Goal: Transaction & Acquisition: Purchase product/service

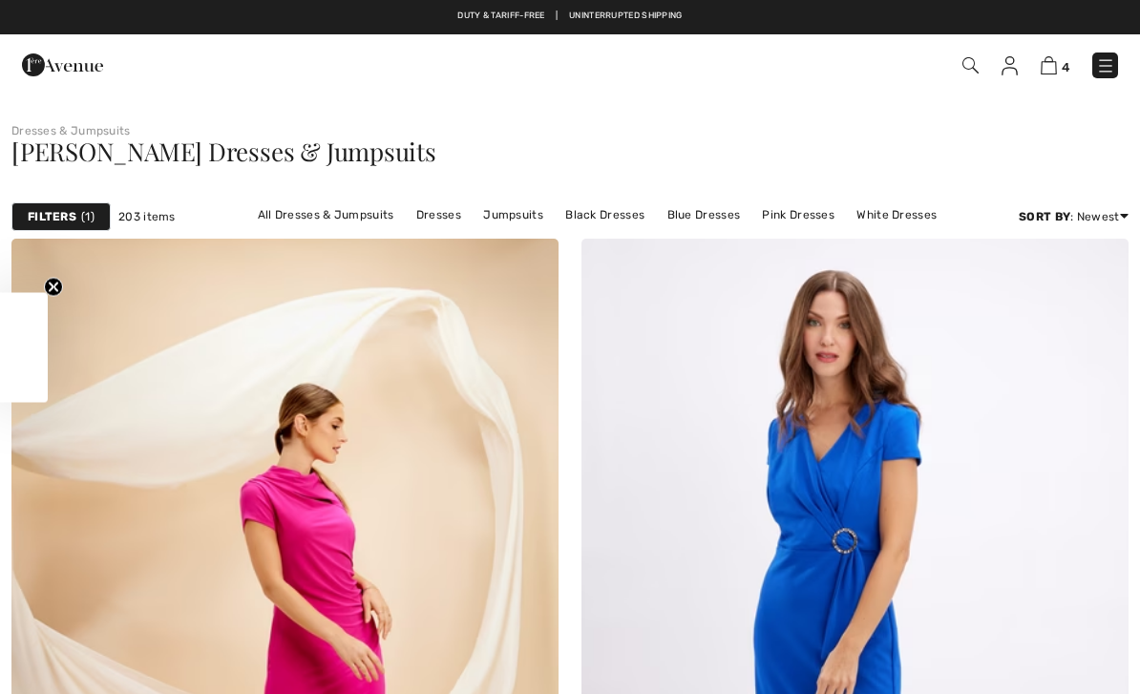
checkbox input "true"
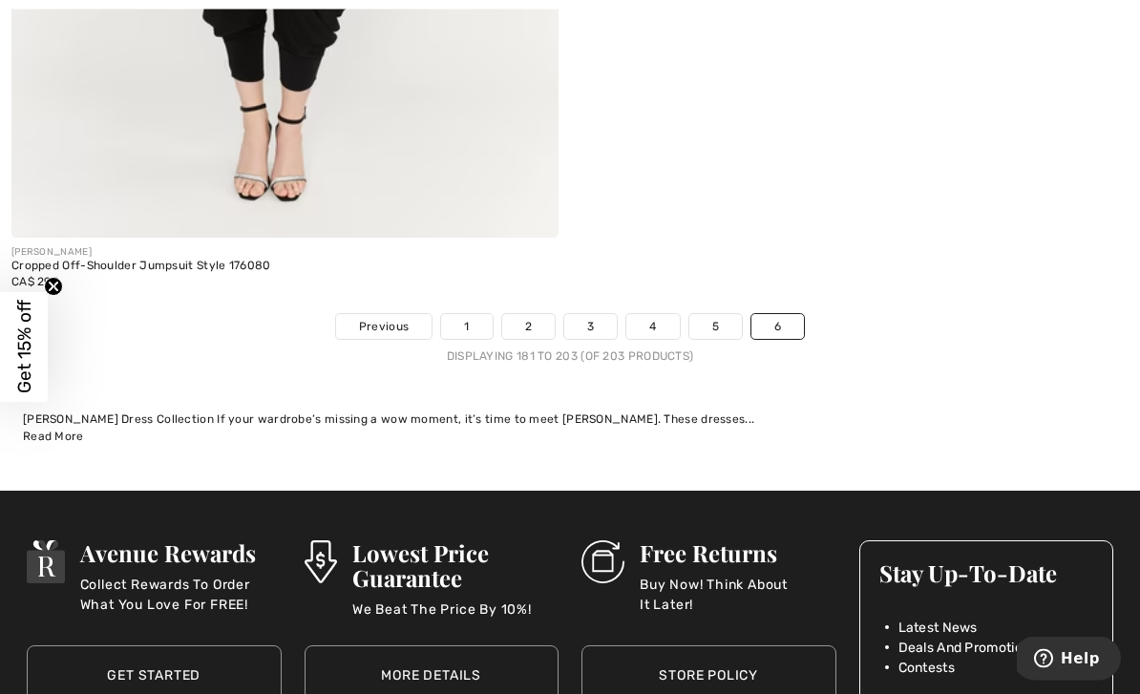
scroll to position [11009, 0]
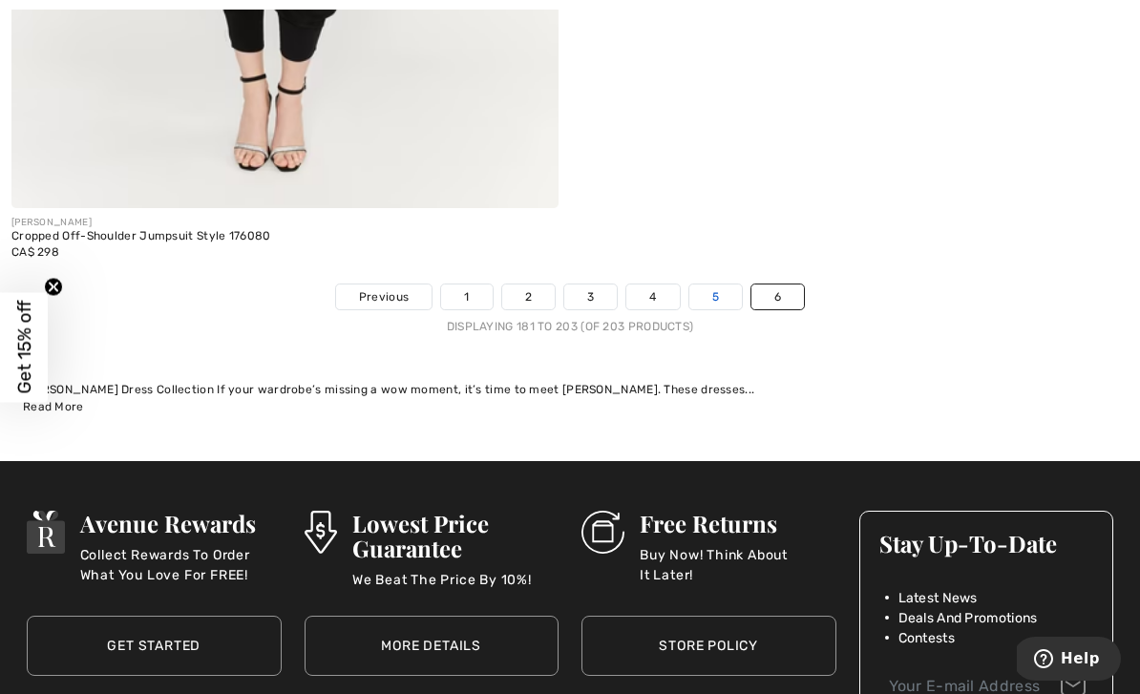
click at [701, 295] on link "5" at bounding box center [715, 297] width 53 height 25
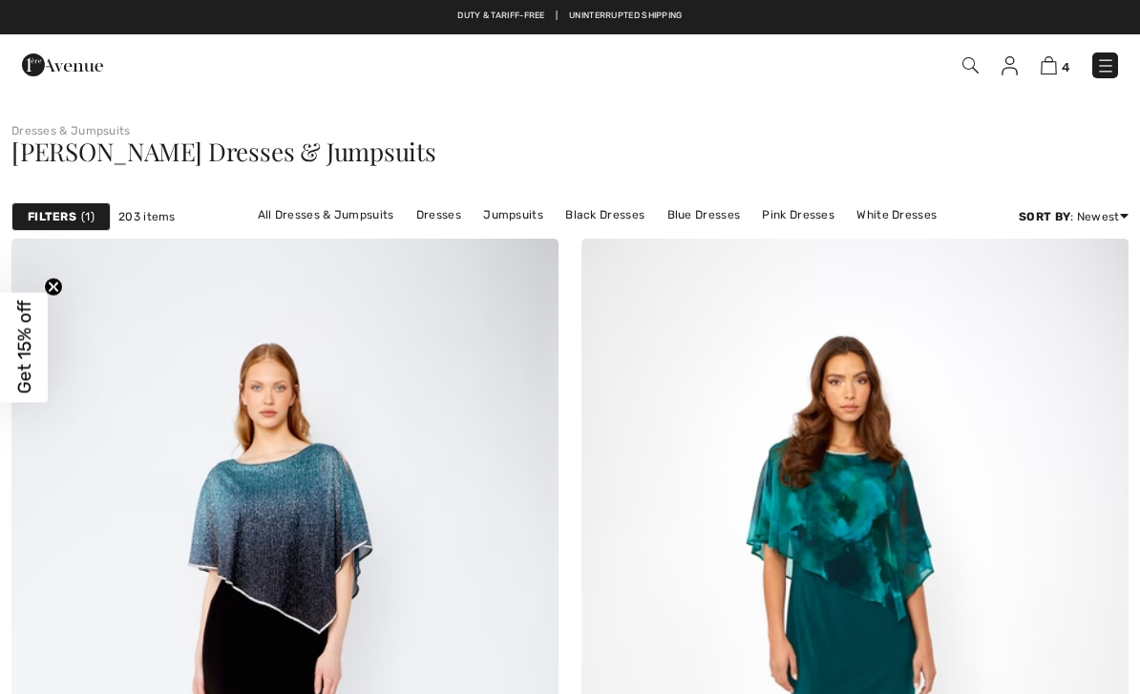
checkbox input "true"
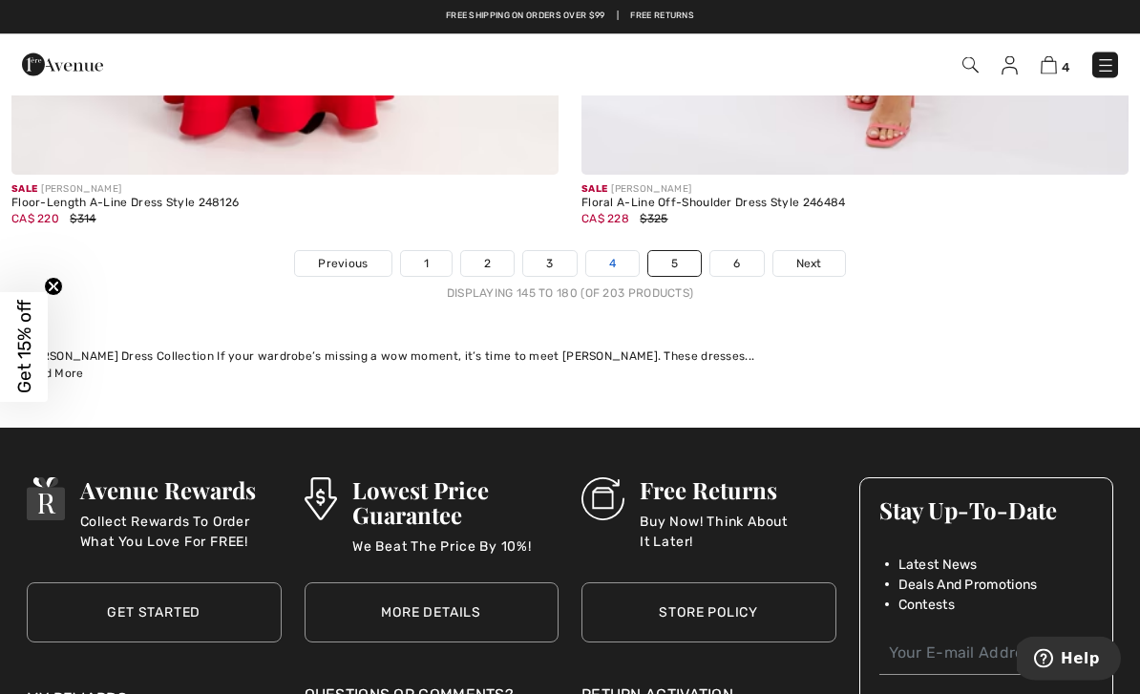
scroll to position [16551, 0]
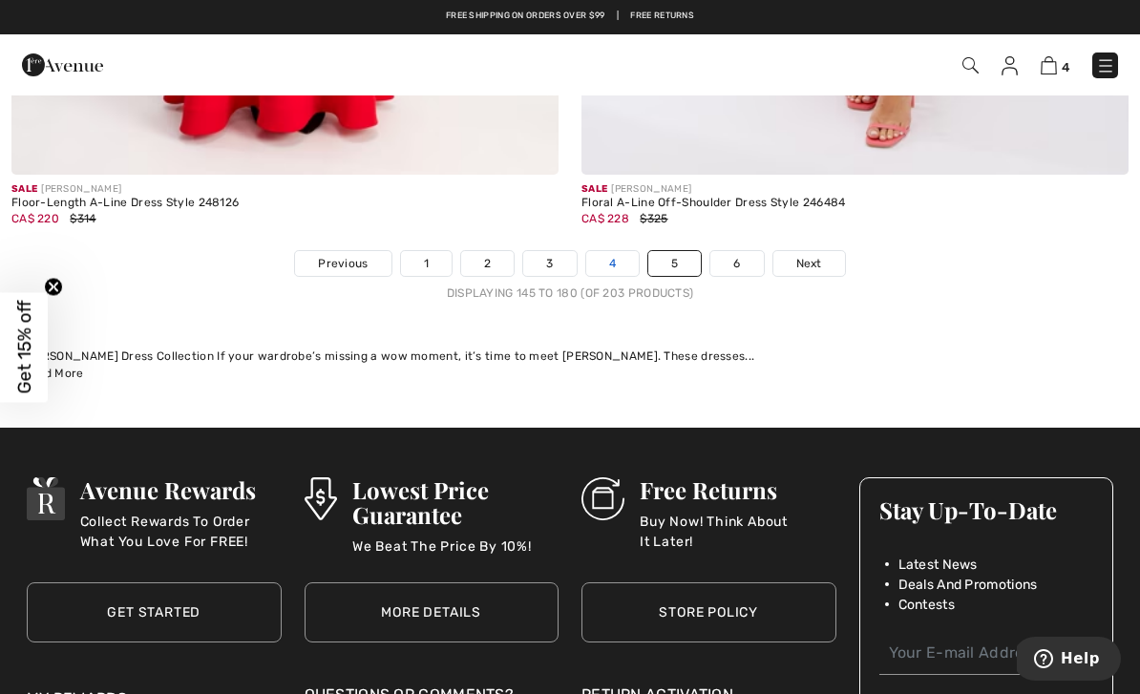
click at [598, 251] on link "4" at bounding box center [612, 263] width 53 height 25
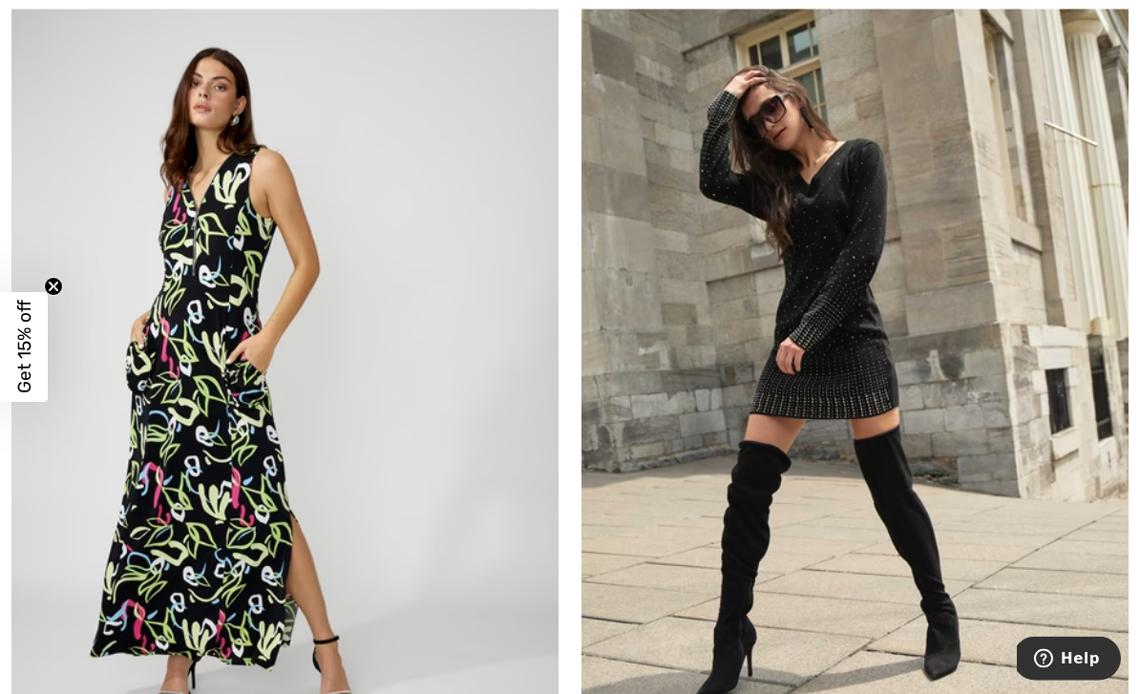
scroll to position [3854, 0]
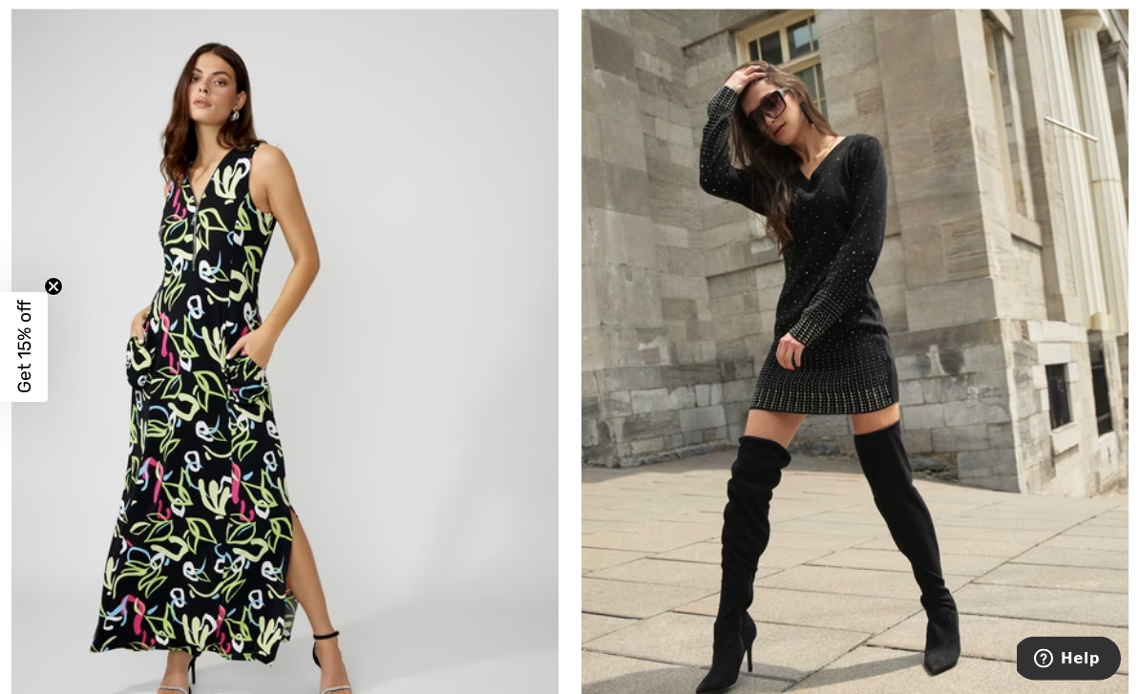
click at [867, 354] on img at bounding box center [854, 378] width 547 height 821
